Goal: Find specific page/section: Find specific page/section

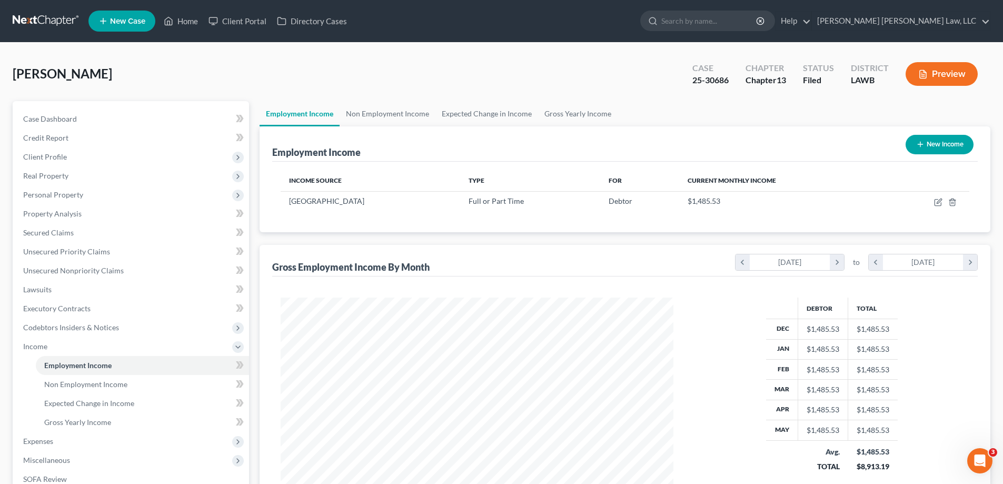
scroll to position [196, 414]
click at [186, 19] on link "Home" at bounding box center [180, 21] width 45 height 19
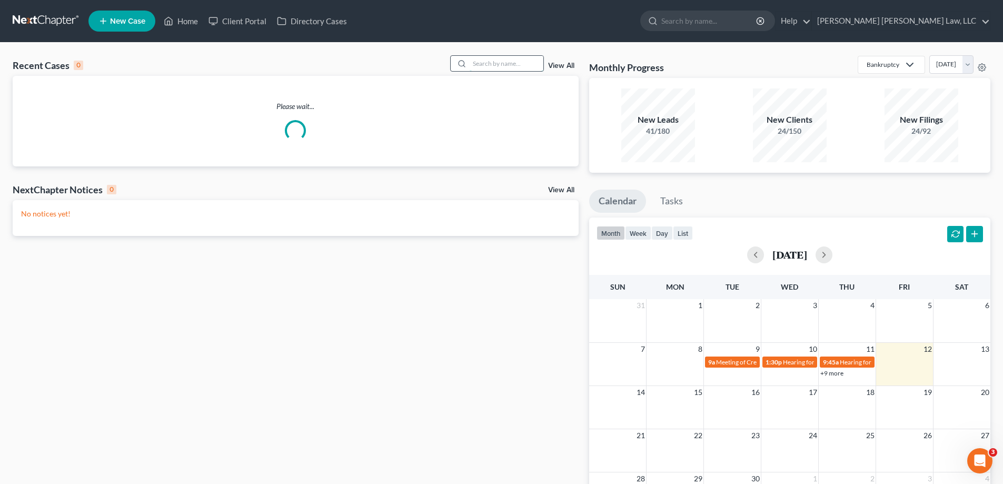
click at [483, 67] on input "search" at bounding box center [506, 63] width 74 height 15
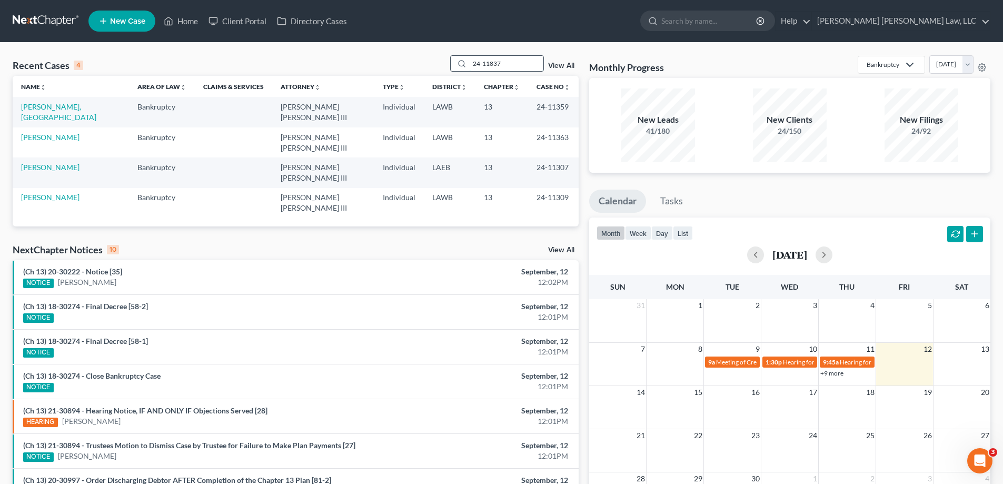
type input "24-11837"
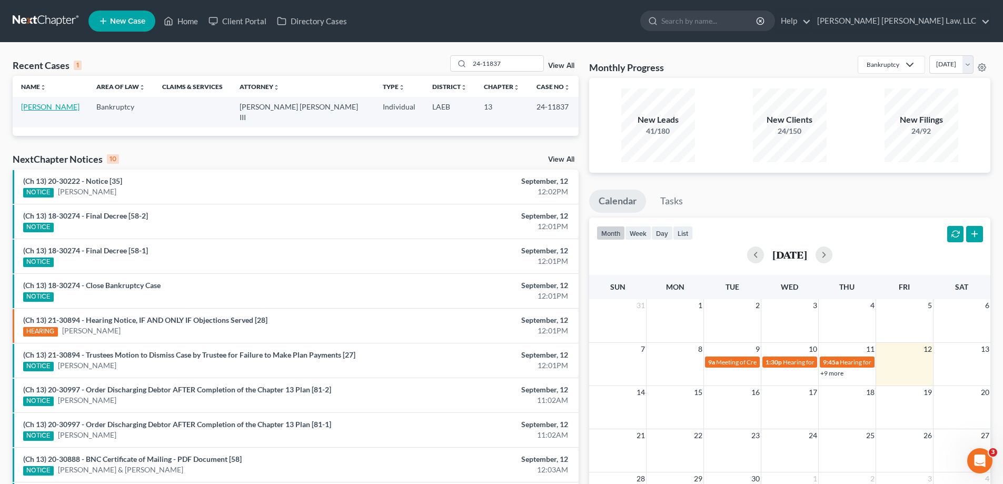
click at [66, 107] on link "[PERSON_NAME]" at bounding box center [50, 106] width 58 height 9
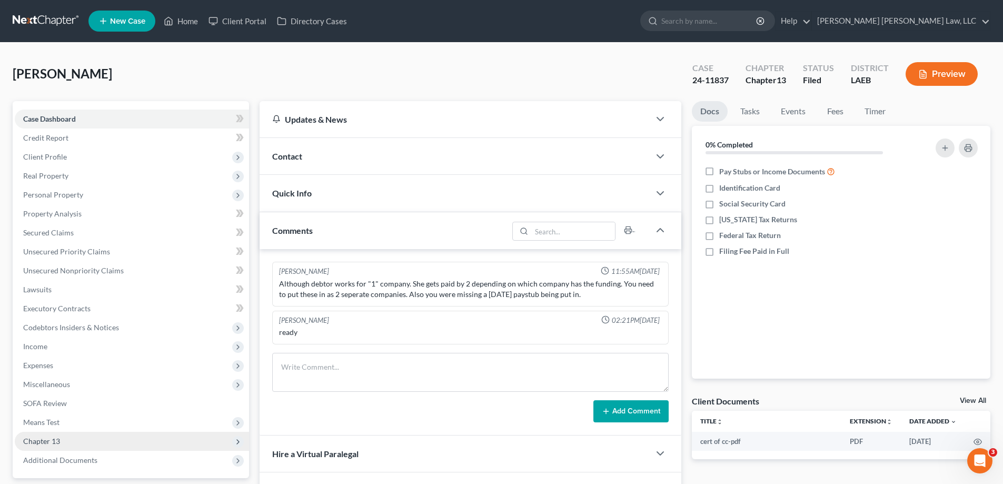
scroll to position [53, 0]
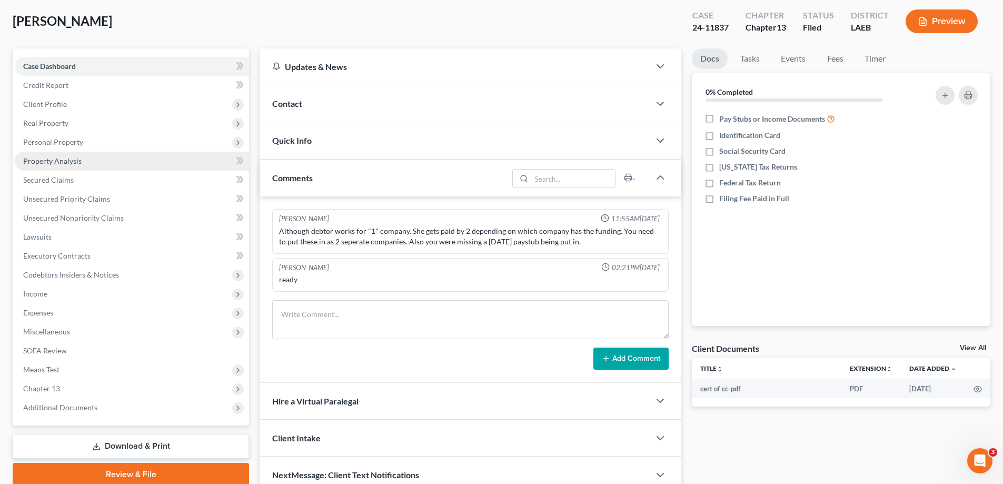
click at [63, 156] on span "Property Analysis" at bounding box center [52, 160] width 58 height 9
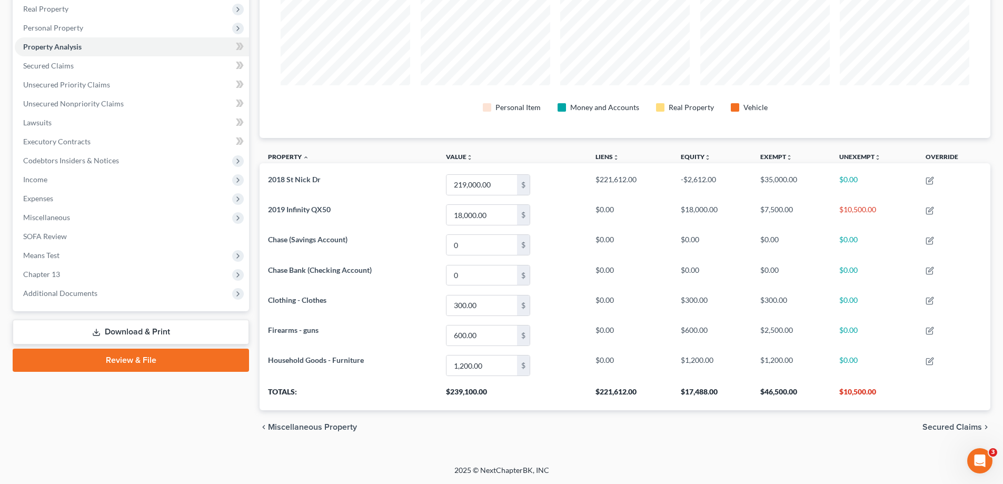
click at [15, 37] on link "Property Analysis" at bounding box center [132, 46] width 234 height 19
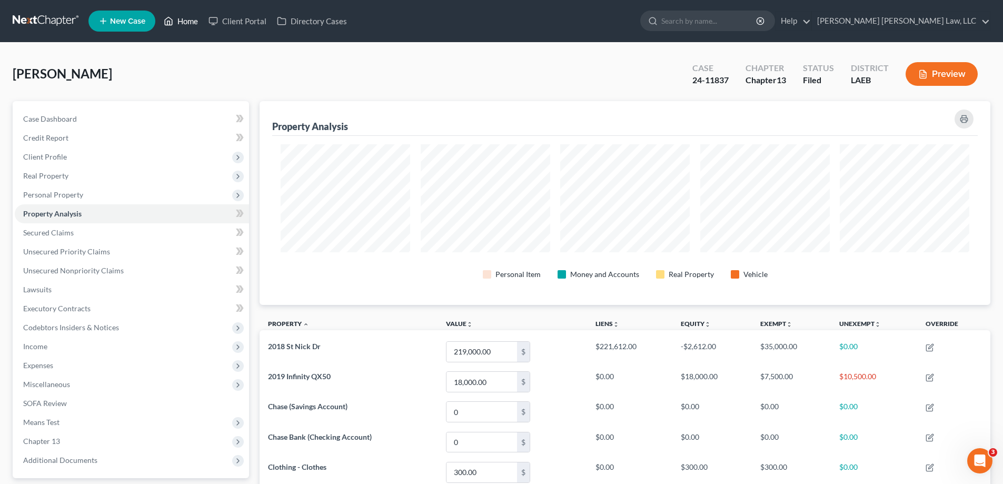
click at [192, 26] on link "Home" at bounding box center [180, 21] width 45 height 19
